Goal: Task Accomplishment & Management: Use online tool/utility

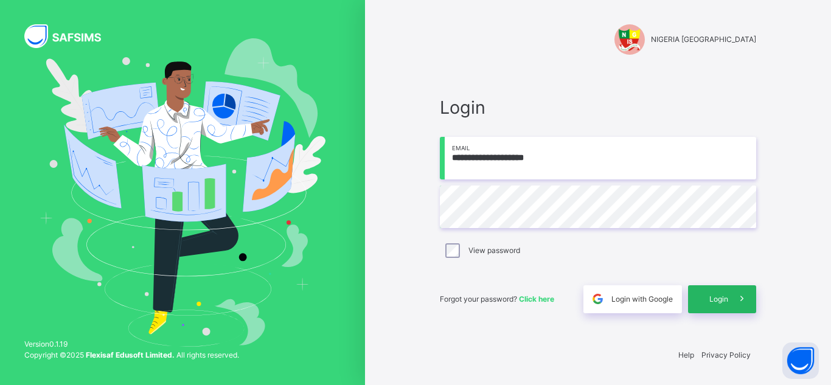
click at [719, 306] on div "Login" at bounding box center [722, 299] width 68 height 28
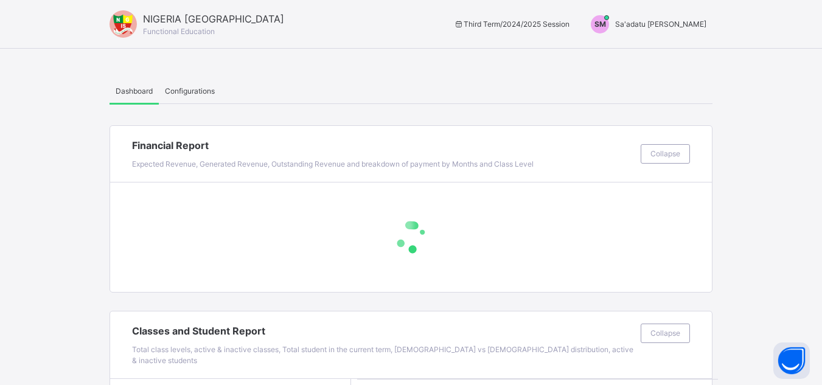
click at [676, 24] on span "Sa'adatu [PERSON_NAME]" at bounding box center [660, 23] width 91 height 9
click at [662, 55] on span "Switch to Admin View" at bounding box center [660, 53] width 92 height 16
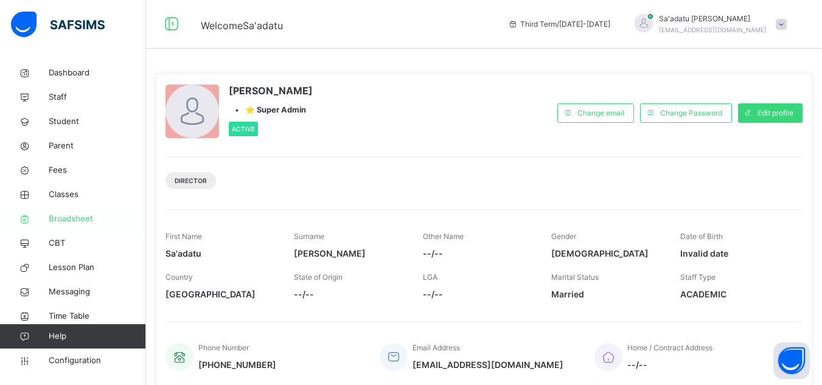
click at [69, 213] on span "Broadsheet" at bounding box center [97, 219] width 97 height 12
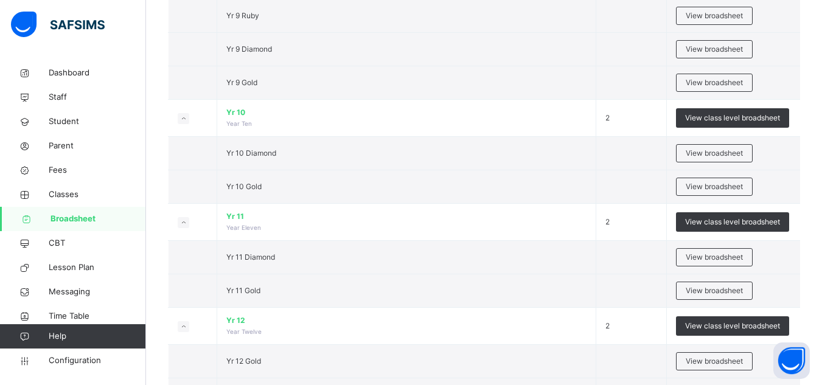
scroll to position [1317, 0]
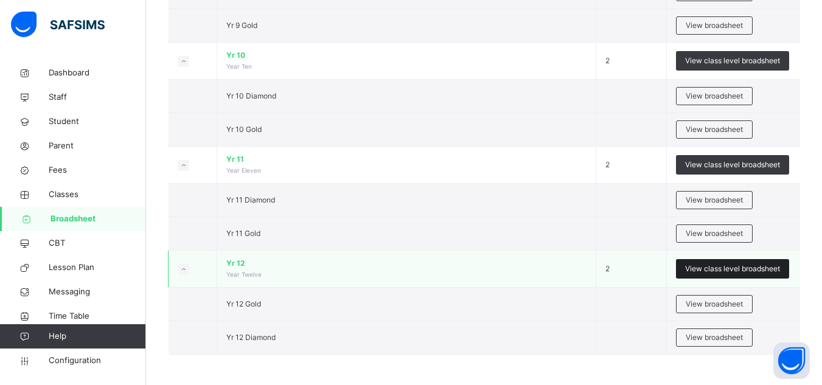
click at [728, 270] on span "View class level broadsheet" at bounding box center [732, 268] width 95 height 11
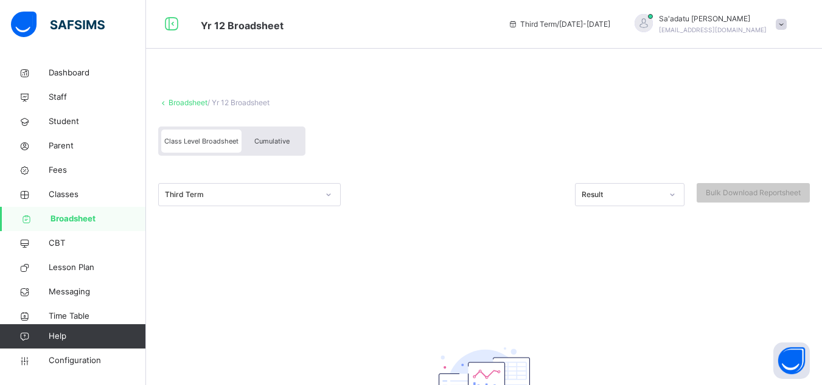
click at [273, 144] on span "Cumulative" at bounding box center [271, 141] width 35 height 9
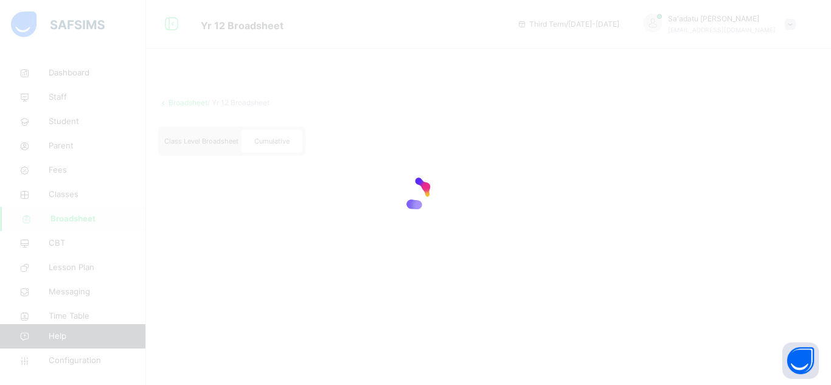
click at [207, 140] on div at bounding box center [415, 192] width 831 height 385
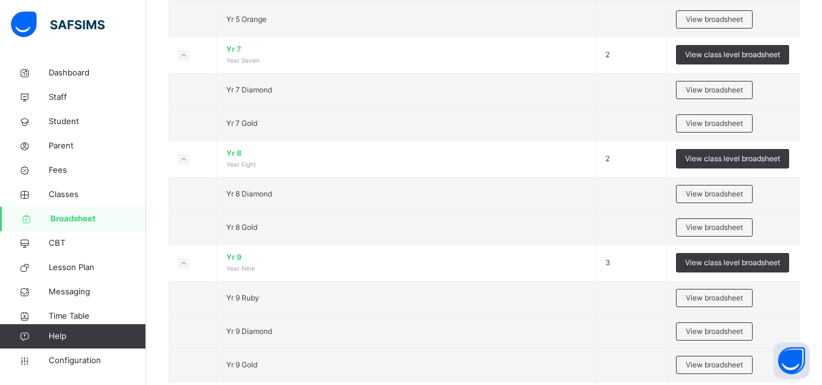
scroll to position [1317, 0]
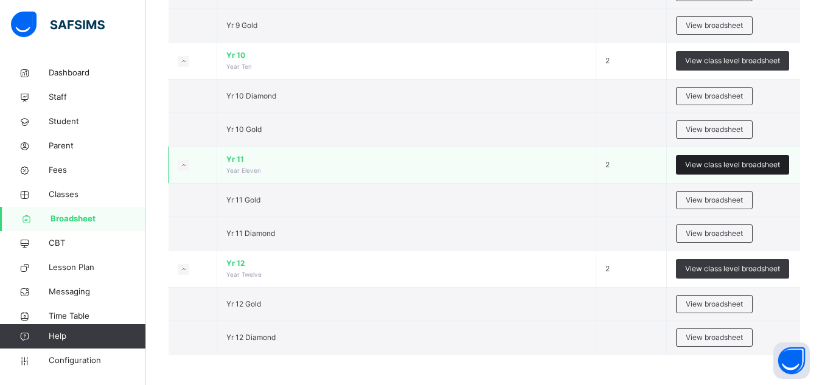
click at [726, 165] on span "View class level broadsheet" at bounding box center [732, 164] width 95 height 11
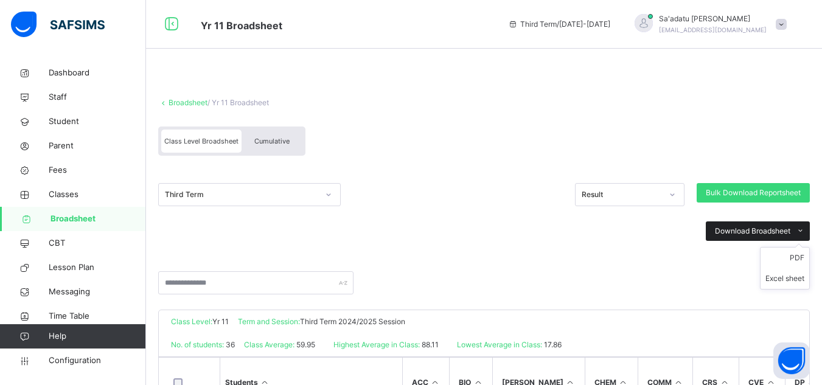
click at [785, 235] on span "Download Broadsheet" at bounding box center [752, 231] width 75 height 11
click at [793, 281] on li "Excel sheet" at bounding box center [784, 278] width 49 height 21
click at [69, 355] on span "Configuration" at bounding box center [97, 361] width 97 height 12
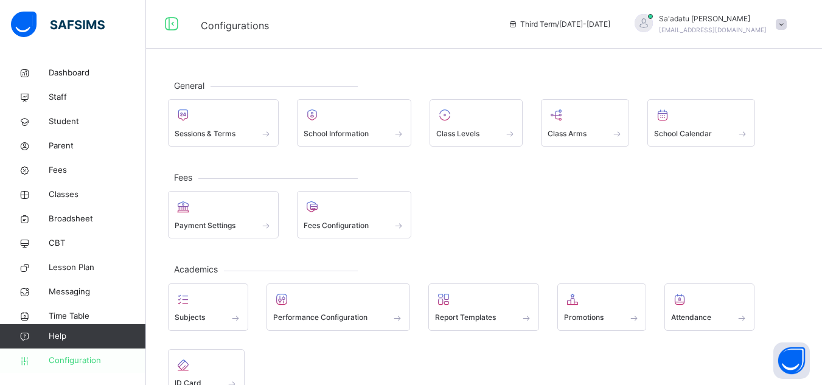
click at [81, 357] on span "Configuration" at bounding box center [97, 361] width 97 height 12
